Goal: Task Accomplishment & Management: Use online tool/utility

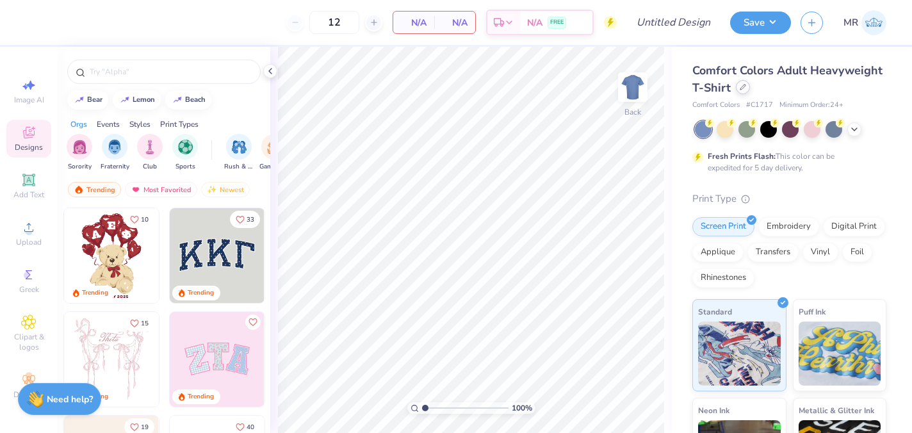
click at [741, 88] on icon at bounding box center [743, 87] width 5 height 5
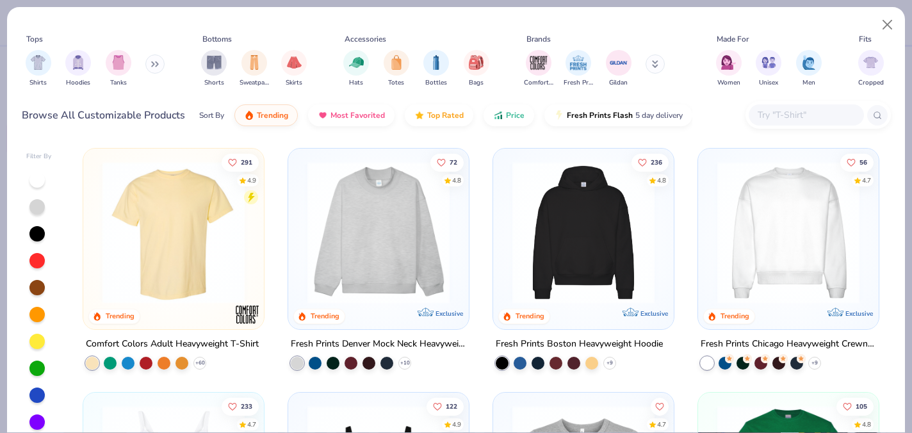
click at [541, 240] on img at bounding box center [583, 232] width 155 height 142
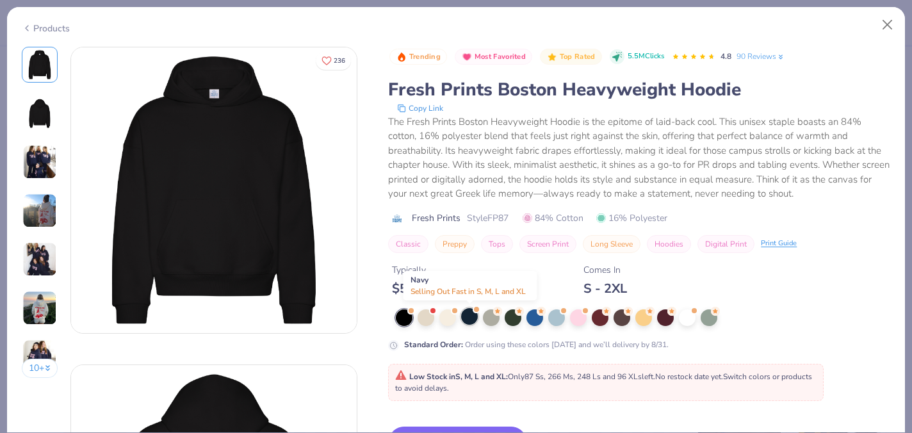
click at [474, 318] on div at bounding box center [469, 316] width 17 height 17
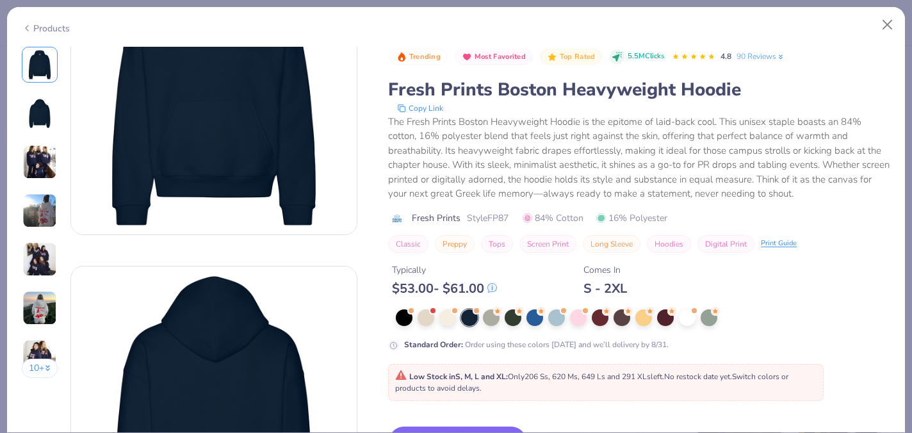
scroll to position [103, 0]
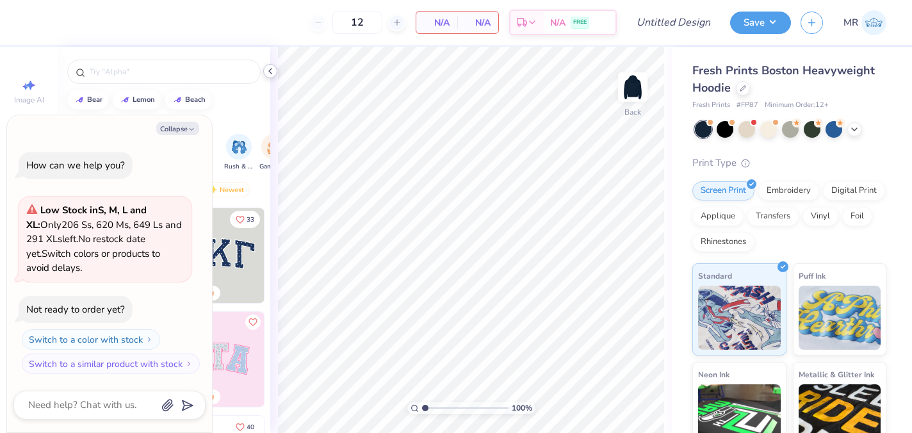
click at [272, 76] on icon at bounding box center [270, 71] width 10 height 10
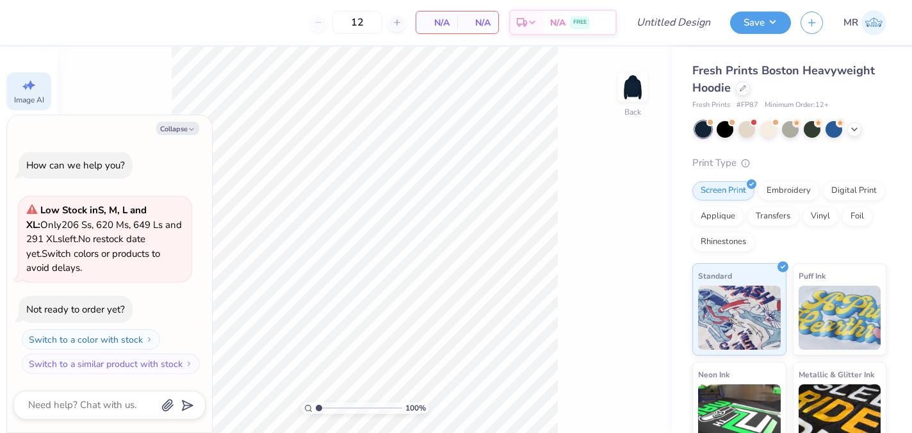
click at [25, 93] on div "Image AI" at bounding box center [28, 91] width 45 height 38
type textarea "x"
select select "4"
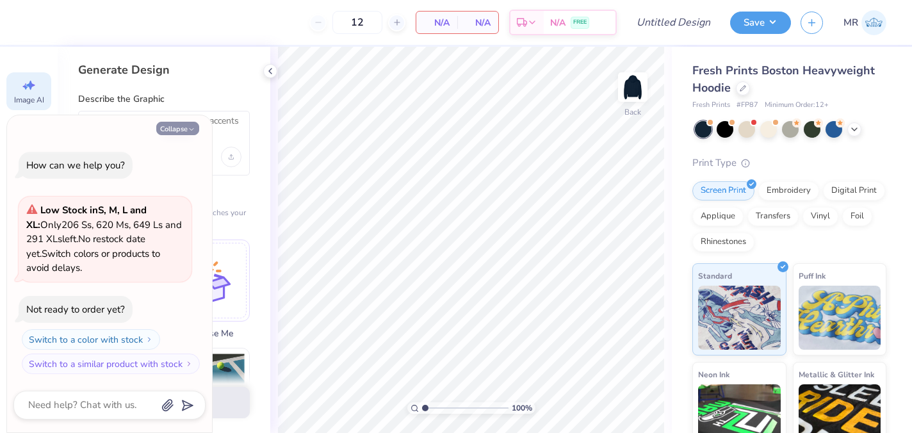
click at [185, 127] on button "Collapse" at bounding box center [177, 128] width 43 height 13
type textarea "x"
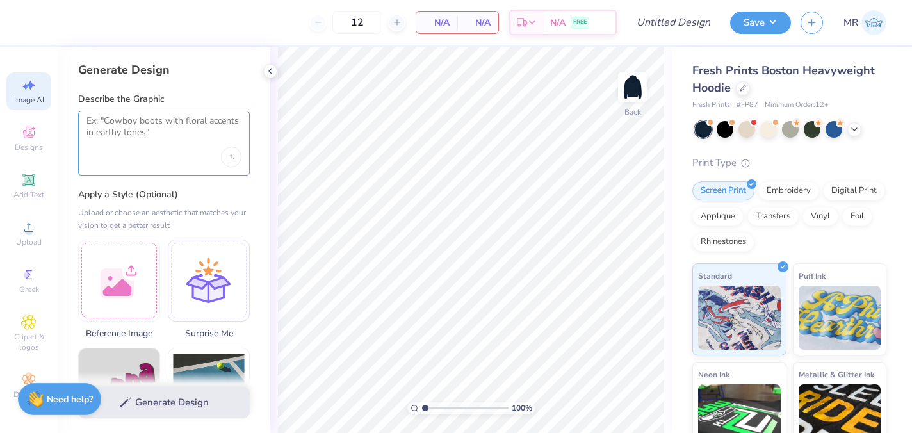
click at [158, 144] on textarea at bounding box center [163, 131] width 155 height 32
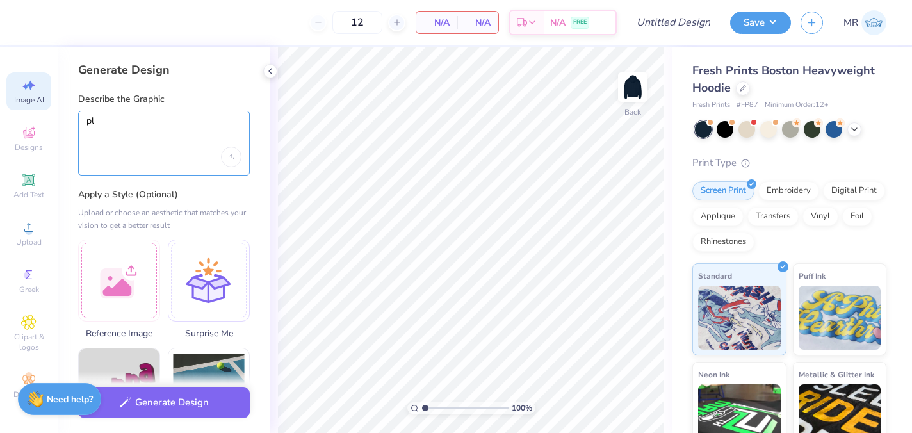
type textarea "p"
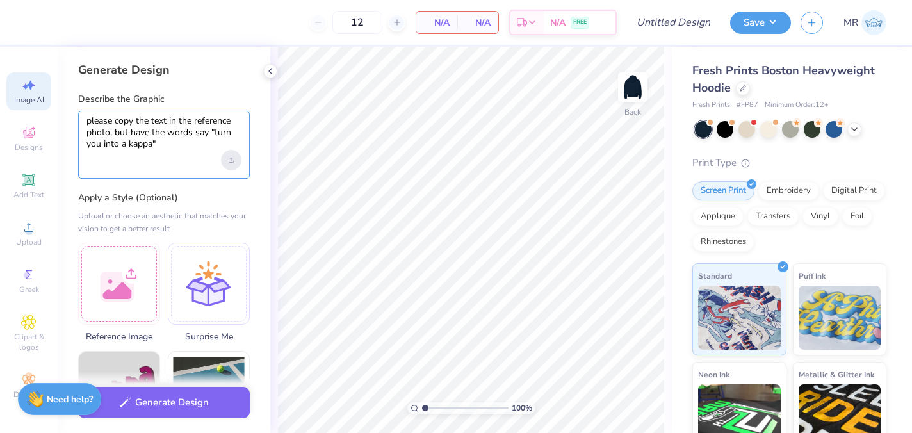
type textarea "please copy the text in the reference photo, but have the words say "turn you i…"
click at [229, 161] on icon "Upload image" at bounding box center [231, 161] width 4 height 1
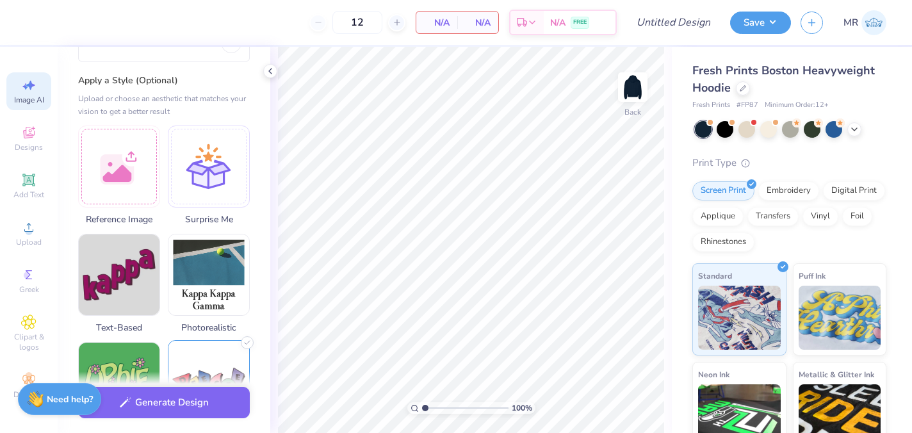
scroll to position [163, 0]
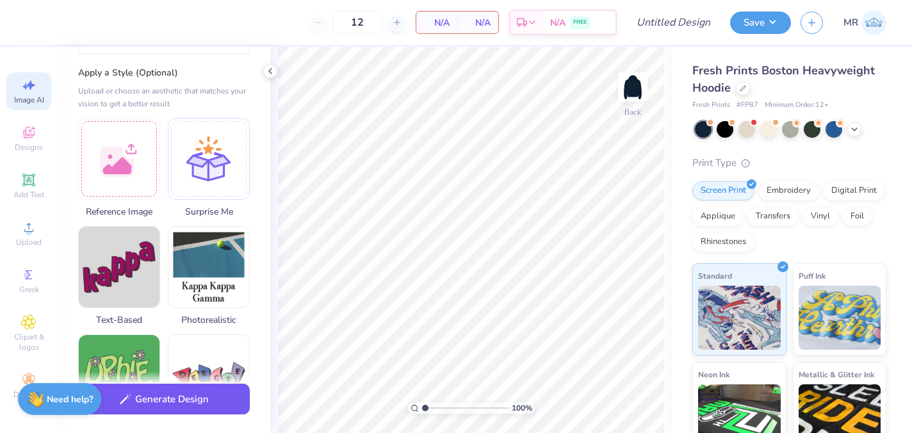
click at [181, 398] on button "Generate Design" at bounding box center [164, 399] width 172 height 31
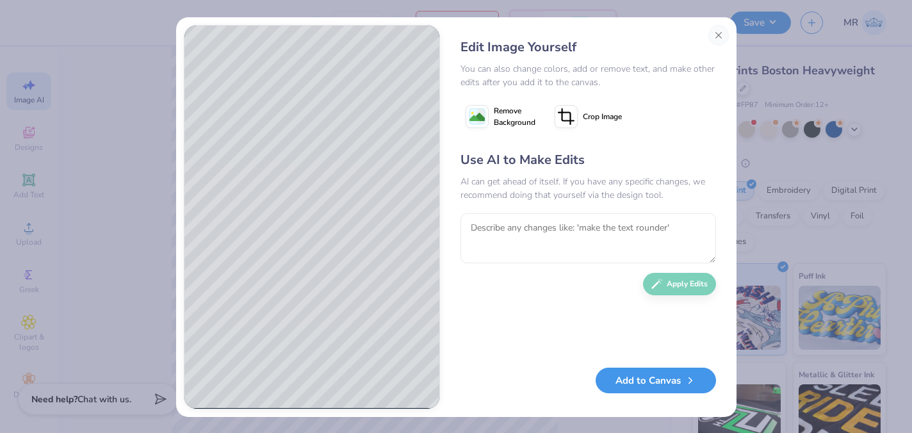
click at [645, 382] on button "Add to Canvas" at bounding box center [656, 381] width 120 height 26
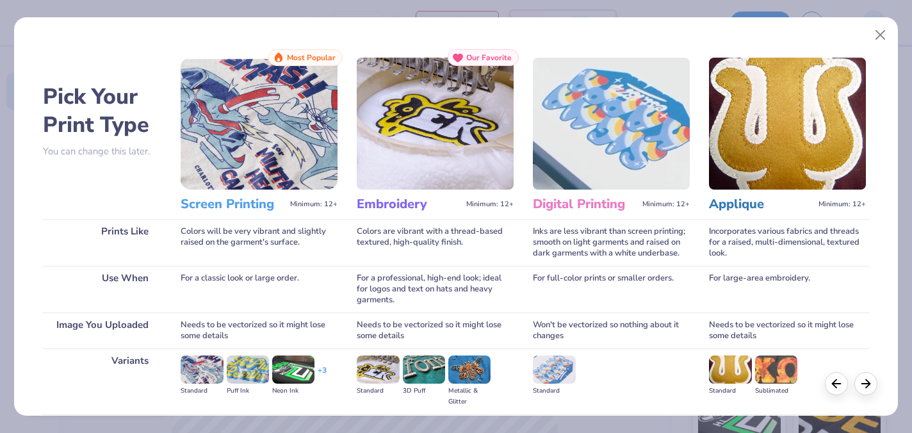
scroll to position [142, 0]
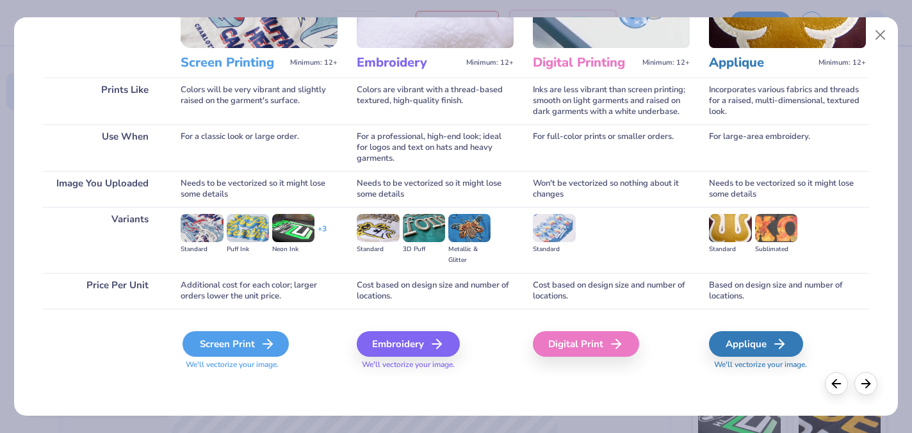
click at [252, 352] on div "Screen Print" at bounding box center [236, 344] width 106 height 26
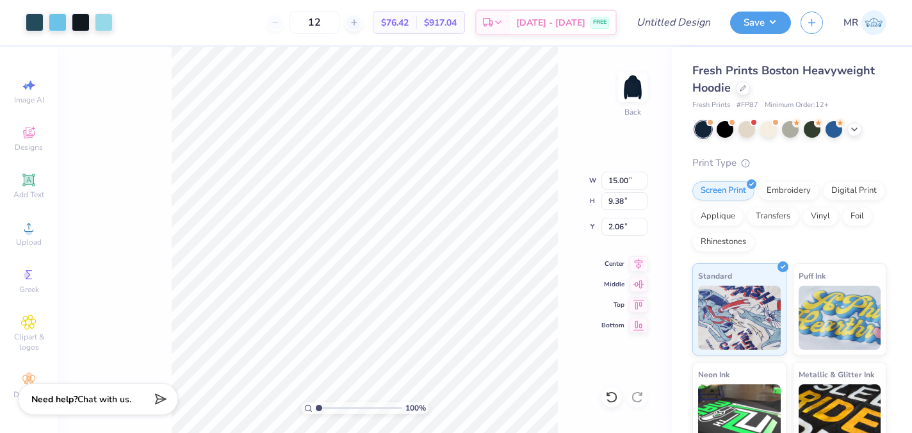
click at [143, 158] on div "100 % Back W 15.00 15.00 " H 9.38 9.38 " Y 2.06 2.06 " Center Middle Top Bottom" at bounding box center [365, 240] width 614 height 386
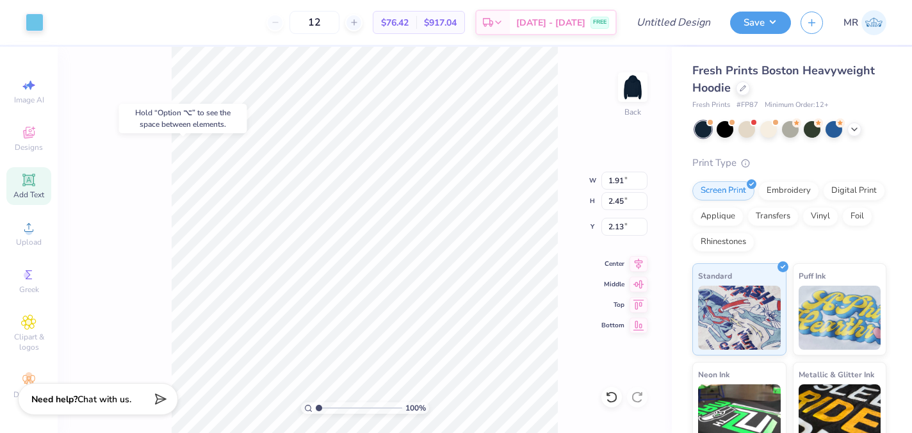
click at [25, 182] on icon at bounding box center [29, 180] width 10 height 10
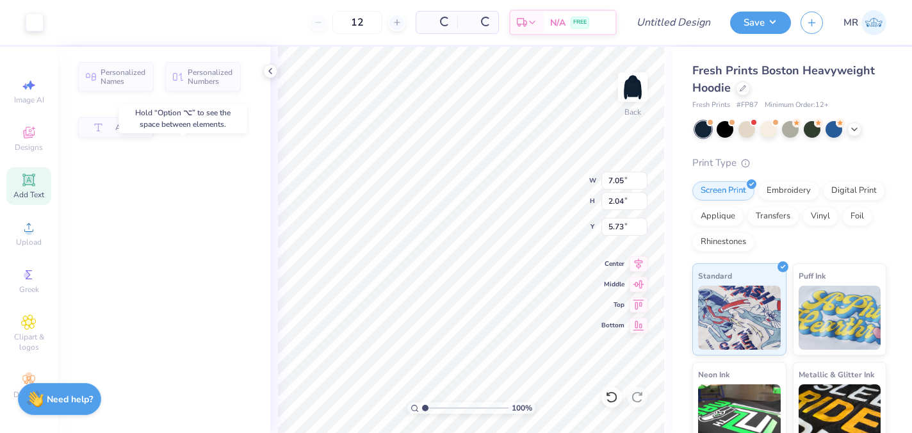
type input "7.05"
type input "2.04"
type input "5.73"
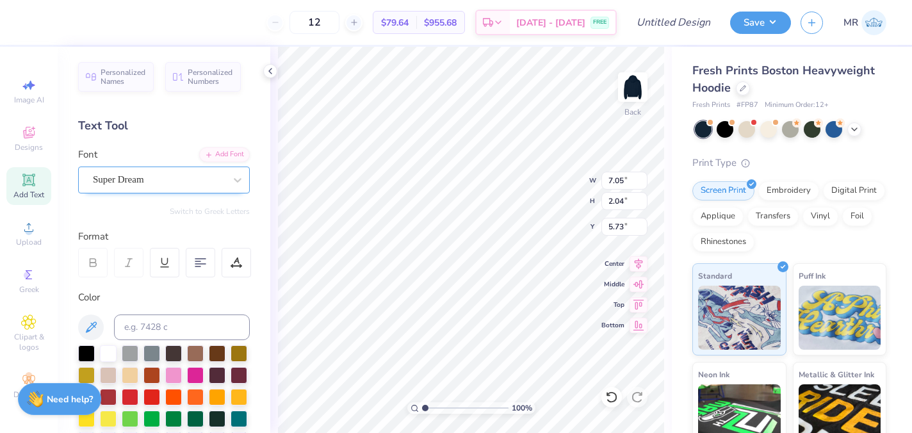
click at [205, 171] on div at bounding box center [159, 179] width 132 height 17
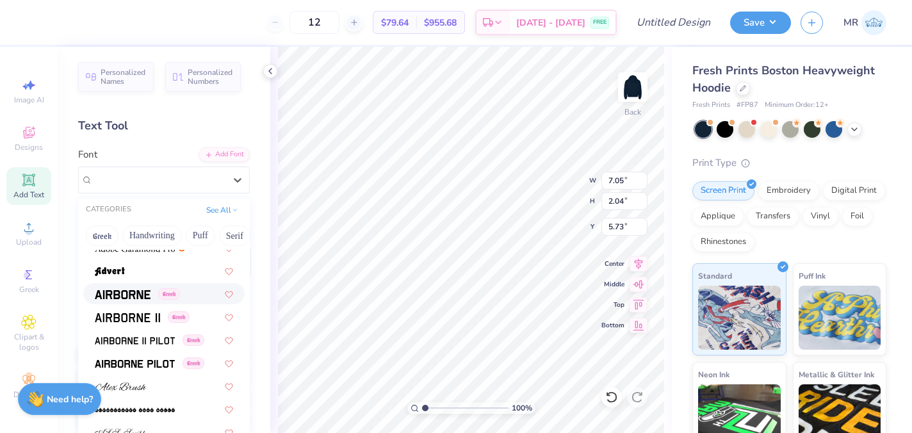
scroll to position [196, 0]
click at [180, 299] on div "Greek" at bounding box center [164, 292] width 138 height 13
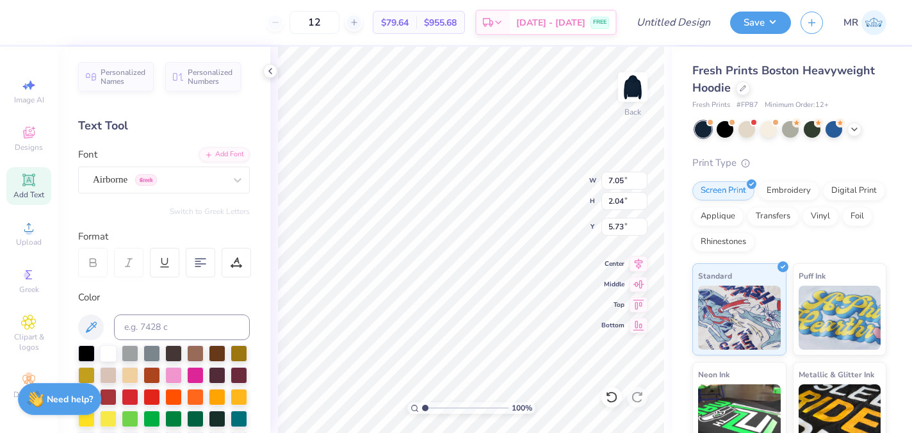
type input "6.75"
type input "2.13"
type input "5.68"
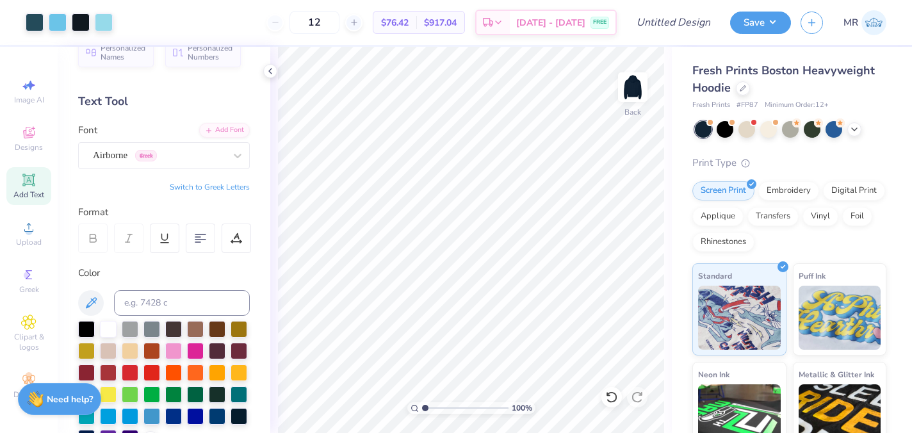
click at [183, 168] on div "Personalized Names Personalized Numbers Text Tool Add Font Font Airborne Greek …" at bounding box center [164, 240] width 213 height 386
click at [179, 162] on div "Airborne Greek" at bounding box center [159, 155] width 135 height 20
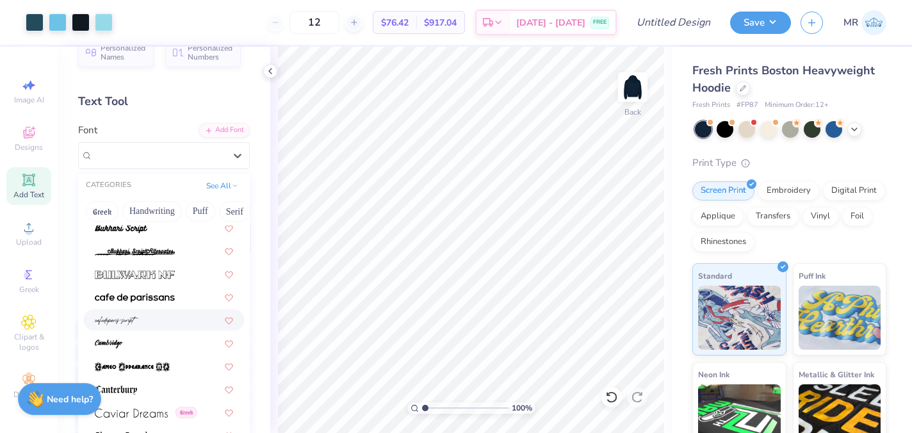
scroll to position [1231, 0]
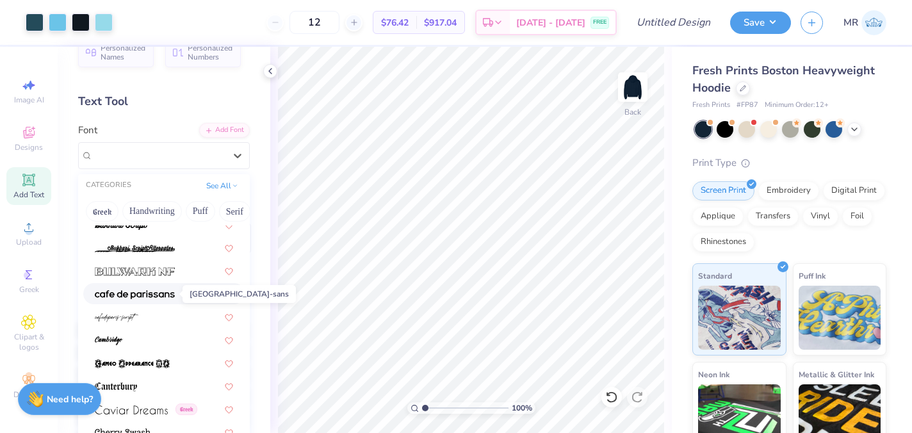
click at [167, 298] on img at bounding box center [135, 294] width 80 height 9
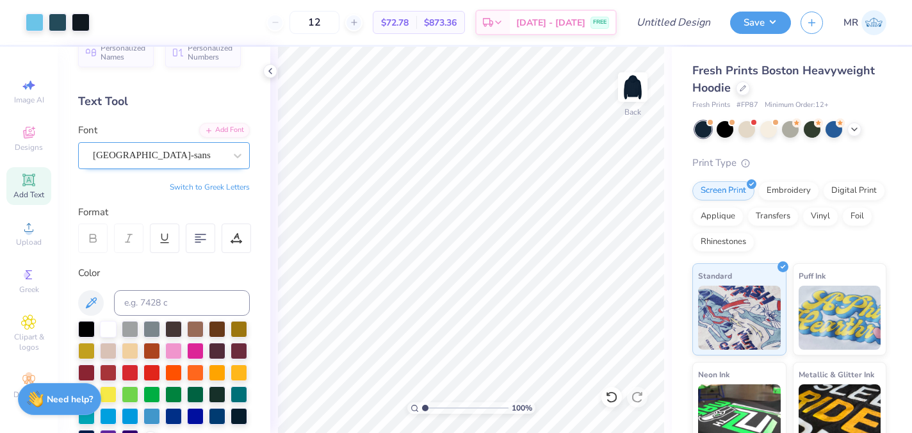
click at [224, 156] on div "cafe de paris-sans" at bounding box center [159, 155] width 135 height 20
click at [44, 148] on div "Designs" at bounding box center [28, 139] width 45 height 38
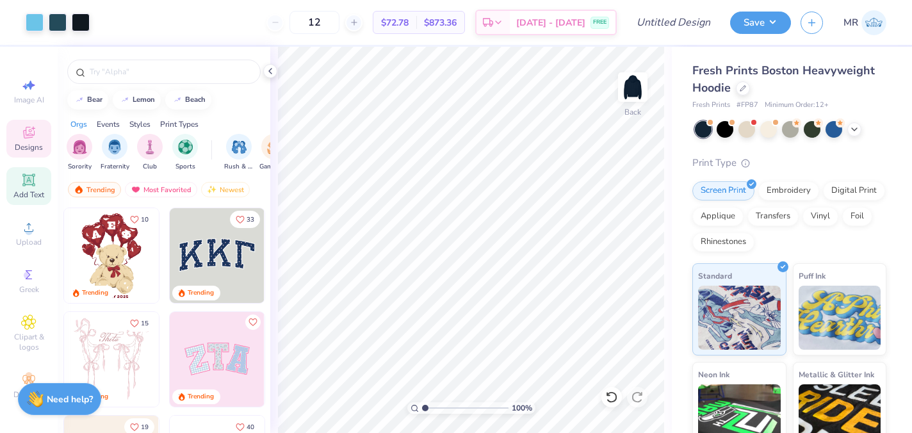
click at [24, 191] on span "Add Text" at bounding box center [28, 195] width 31 height 10
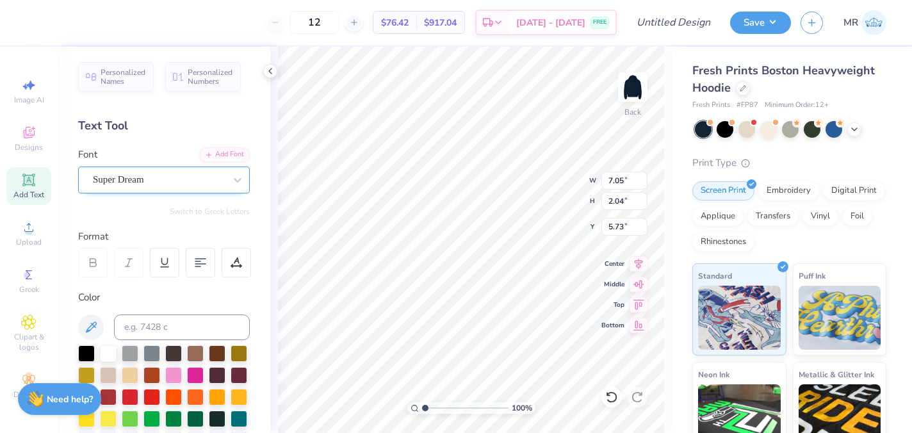
click at [156, 186] on div "Super Dream" at bounding box center [159, 180] width 135 height 20
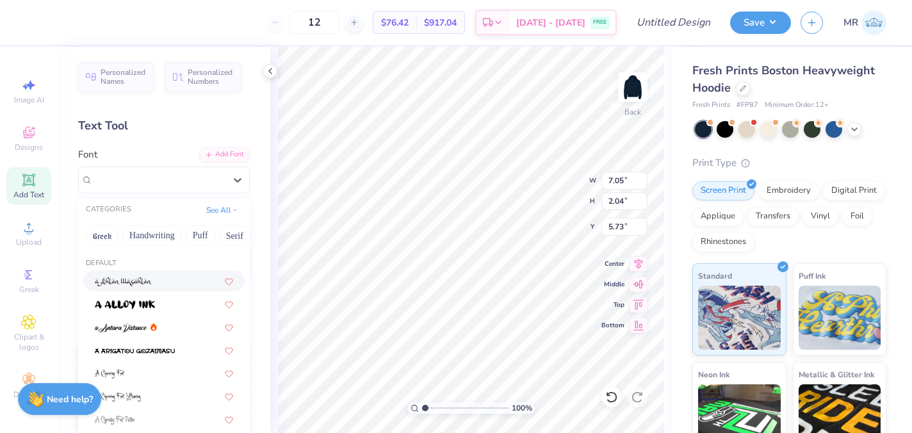
click at [160, 206] on div "CATEGORIES See All" at bounding box center [164, 210] width 172 height 23
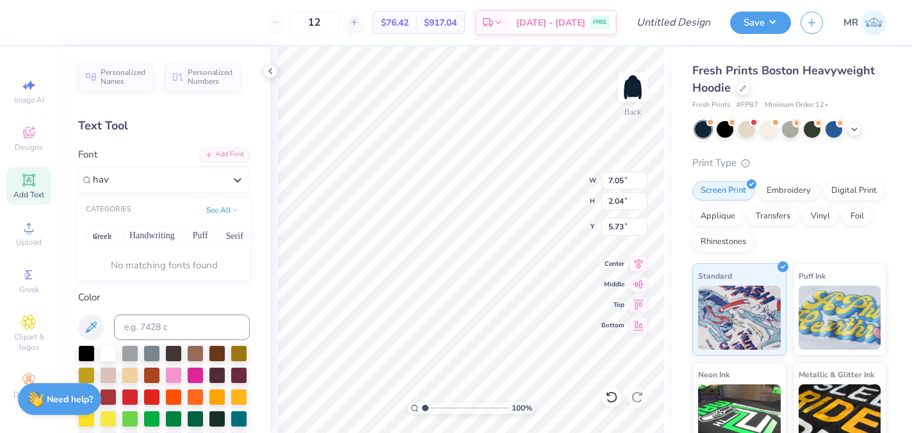
type input "hav"
type input "h"
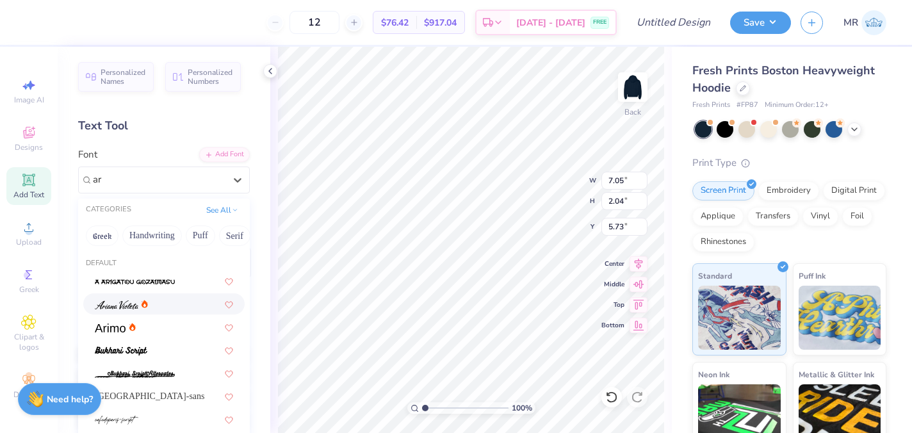
type input "a"
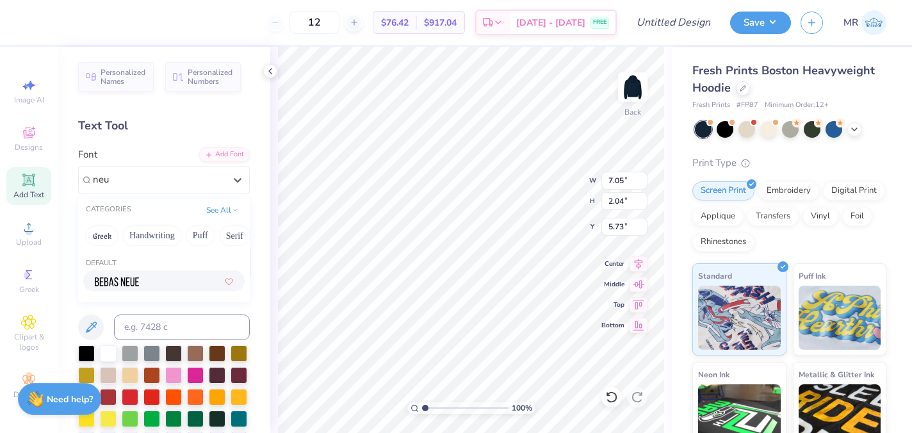
click at [178, 284] on div at bounding box center [164, 280] width 138 height 13
type input "neu"
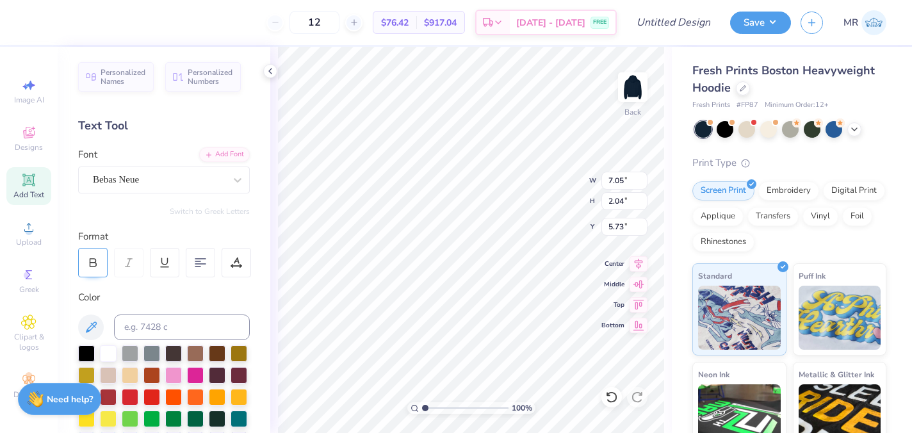
click at [97, 263] on icon at bounding box center [93, 263] width 12 height 12
type textarea "I"
type textarea "Turn You into A Kappa"
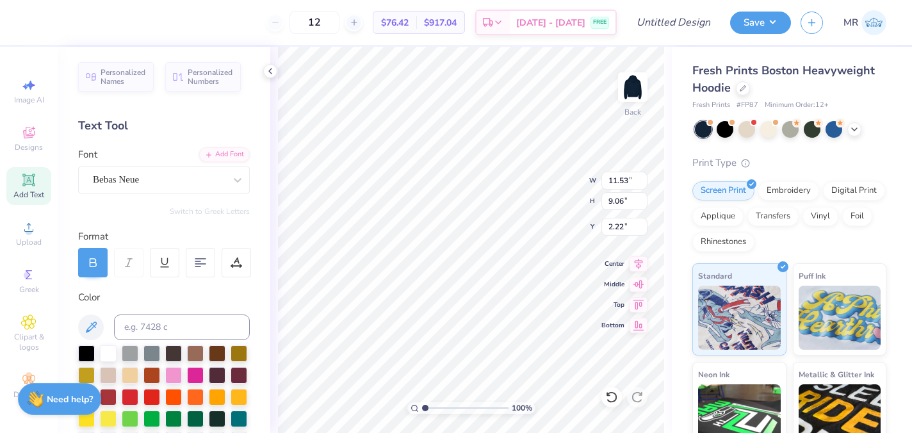
type textarea "Turn You into A Kappa"
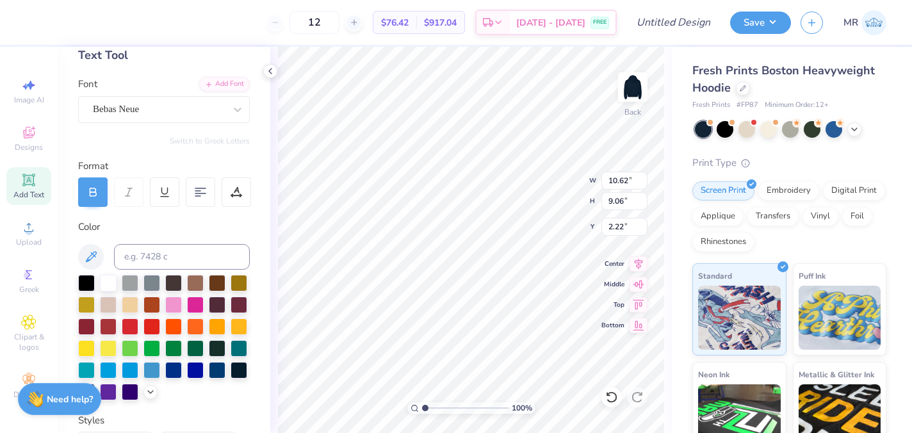
scroll to position [78, 0]
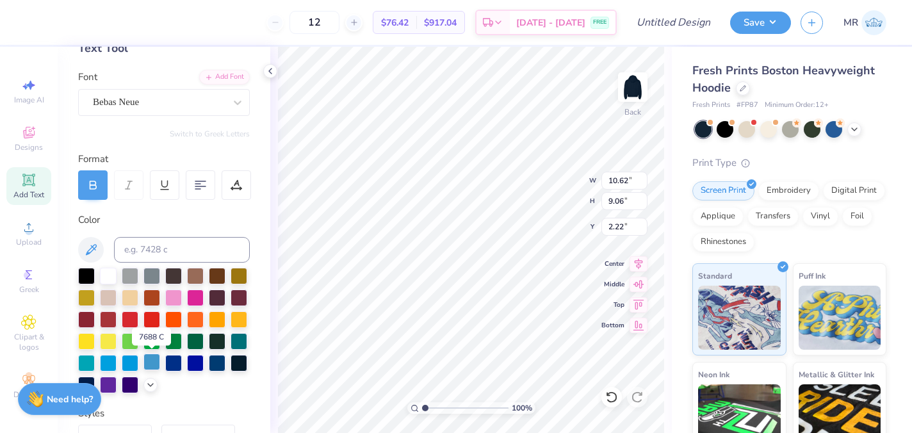
click at [149, 366] on div at bounding box center [152, 362] width 17 height 17
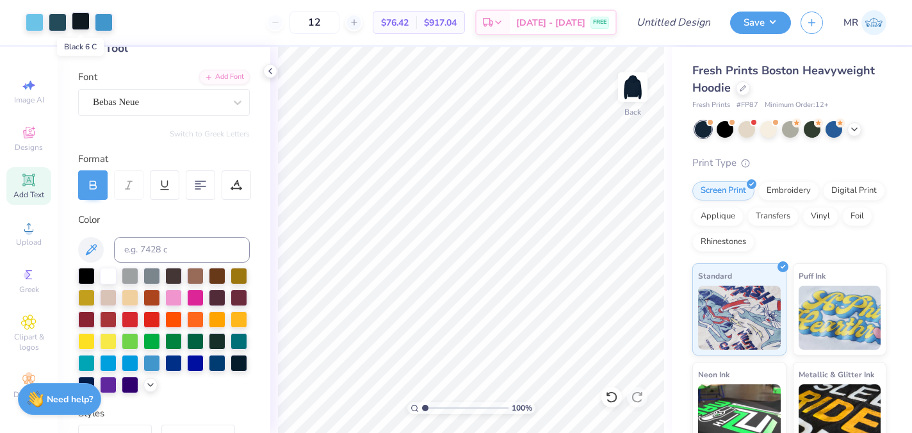
click at [80, 18] on div at bounding box center [81, 21] width 18 height 18
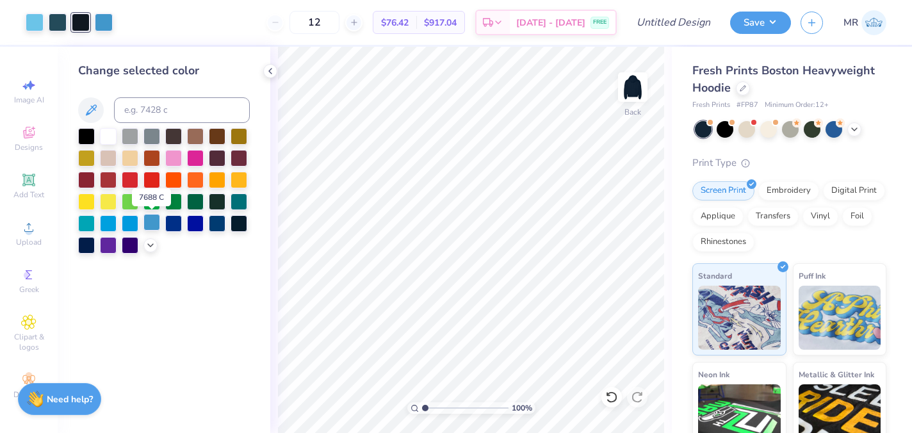
click at [154, 227] on div at bounding box center [152, 222] width 17 height 17
click at [151, 221] on div at bounding box center [152, 222] width 17 height 17
click at [82, 26] on div at bounding box center [81, 21] width 18 height 18
click at [153, 223] on div at bounding box center [152, 222] width 17 height 17
click at [79, 24] on div at bounding box center [81, 21] width 18 height 18
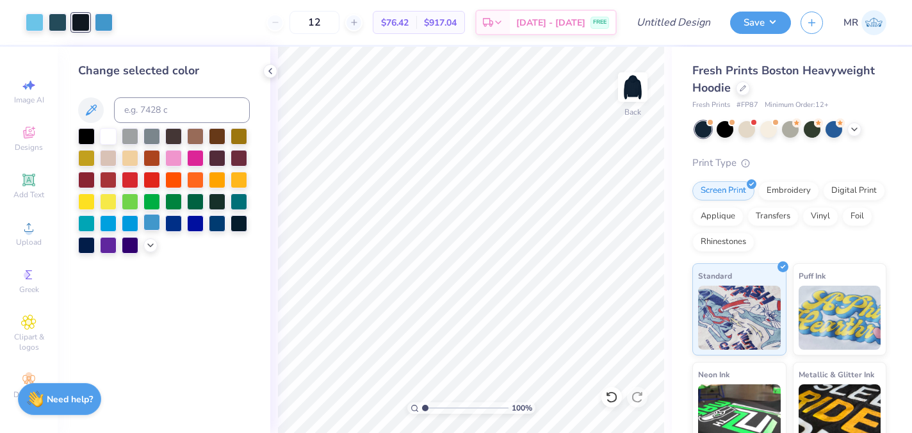
click at [150, 227] on div at bounding box center [152, 222] width 17 height 17
click at [272, 190] on div "100 % Back" at bounding box center [471, 240] width 402 height 386
click at [268, 74] on icon at bounding box center [270, 71] width 10 height 10
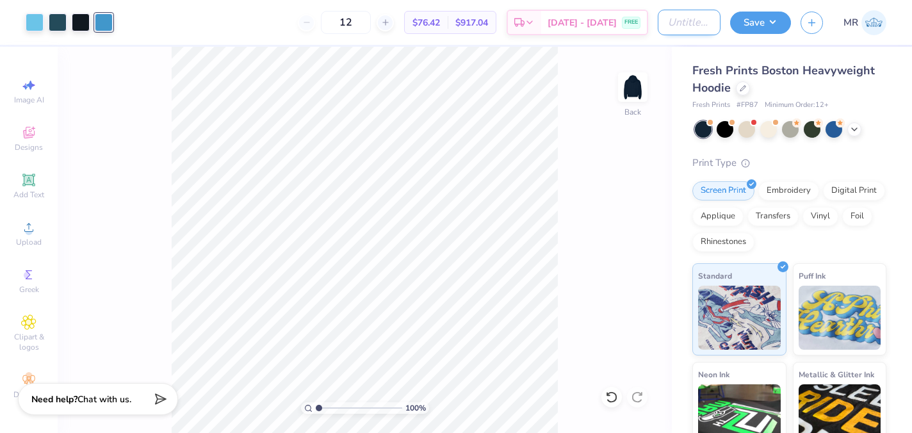
click at [673, 25] on input "Design Title" at bounding box center [689, 23] width 63 height 26
type input "kappa hoodie"
click at [771, 24] on button "Save" at bounding box center [760, 21] width 61 height 22
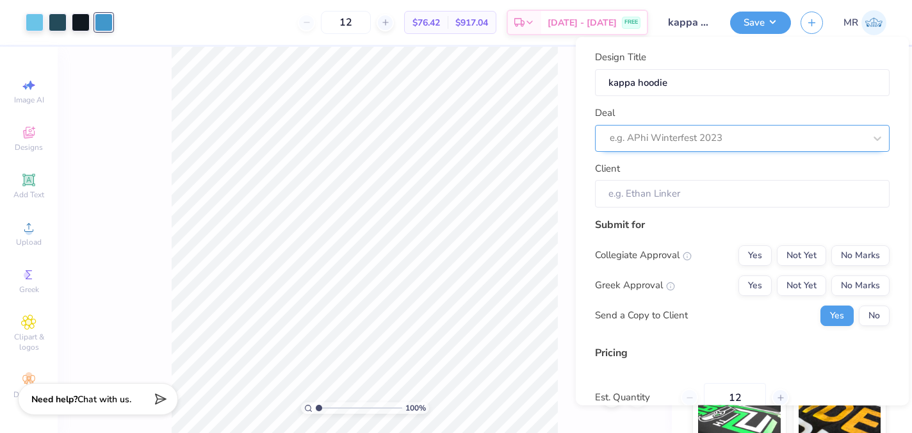
click at [807, 142] on div at bounding box center [737, 137] width 255 height 17
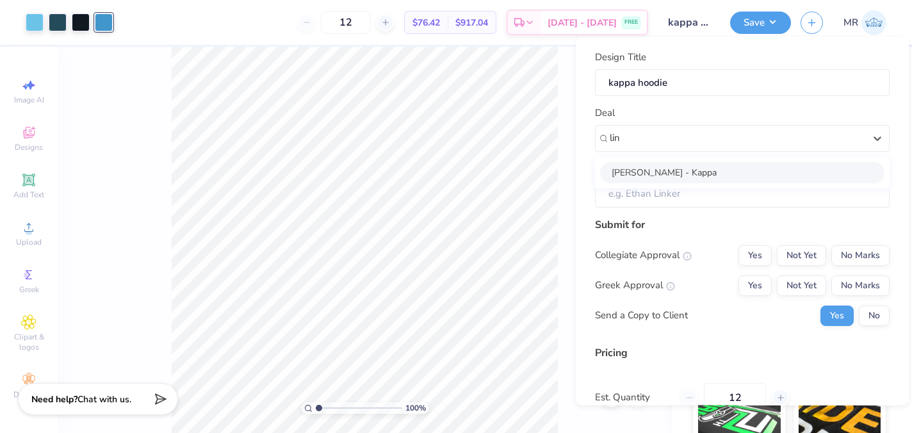
click at [775, 168] on div "[PERSON_NAME] - Kappa" at bounding box center [742, 171] width 284 height 21
type input "lin"
type input "[PERSON_NAME]"
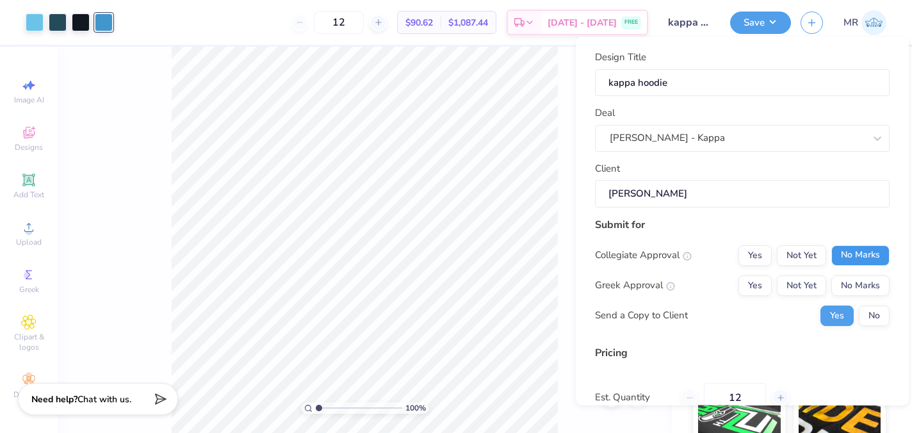
click at [864, 261] on button "No Marks" at bounding box center [861, 255] width 58 height 21
click at [769, 285] on button "Yes" at bounding box center [755, 285] width 33 height 21
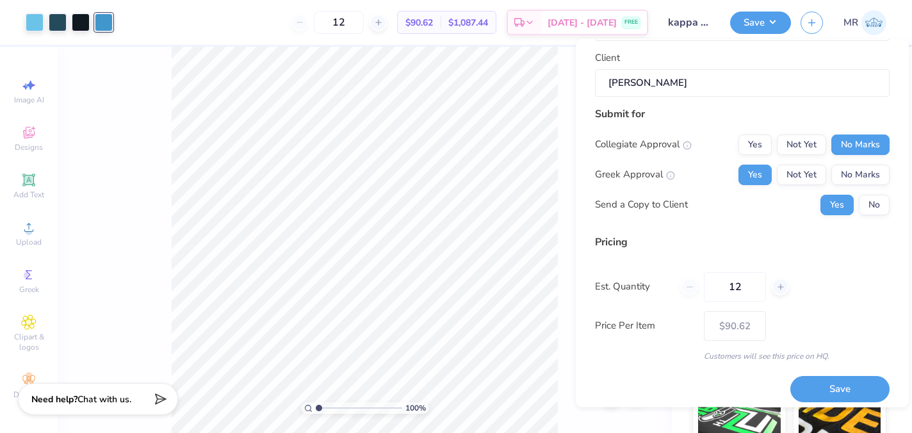
scroll to position [120, 0]
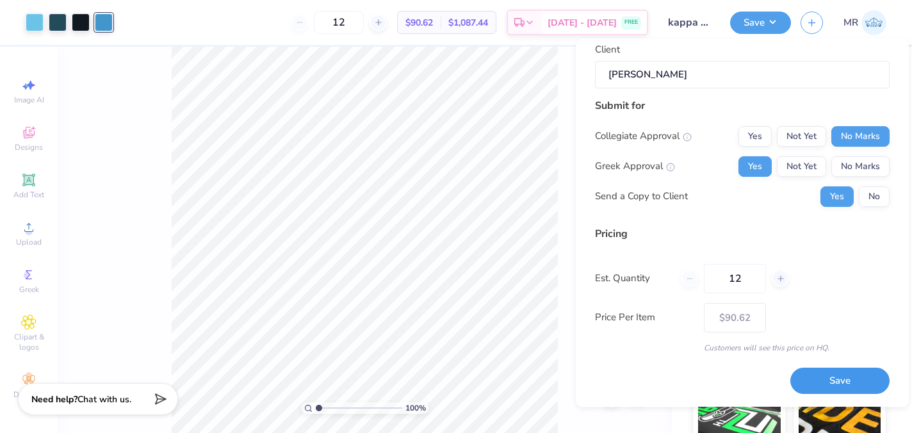
click at [821, 375] on button "Save" at bounding box center [840, 381] width 99 height 26
type input "$90.62"
